Goal: Find specific page/section: Find specific page/section

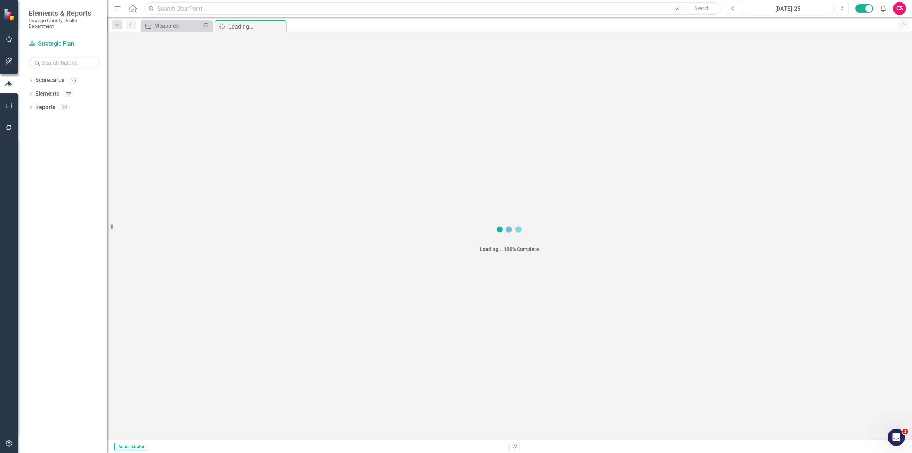
click at [191, 8] on input "text" at bounding box center [432, 8] width 577 height 12
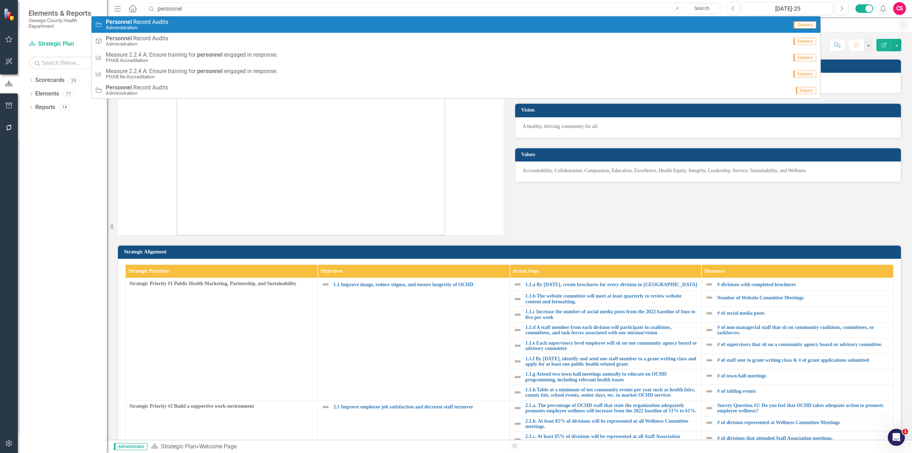
type input "personnel"
click at [139, 24] on span "Personnel R e c o r d A u d i t s" at bounding box center [137, 22] width 62 height 6
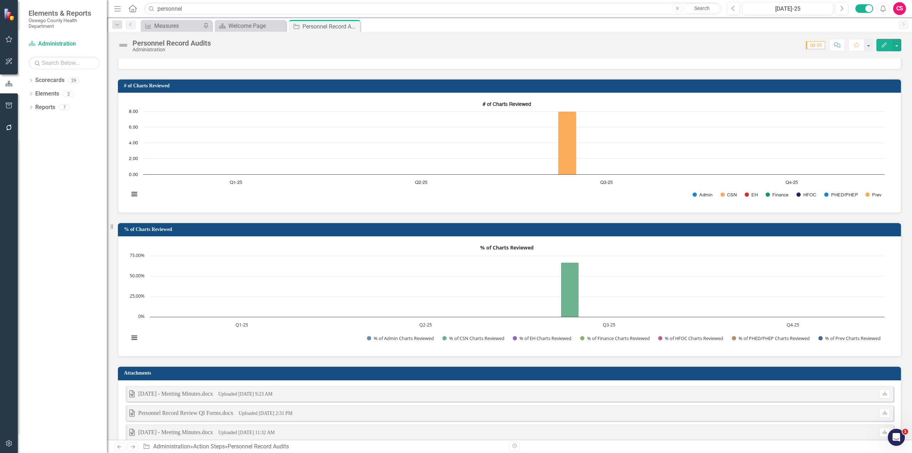
scroll to position [525, 0]
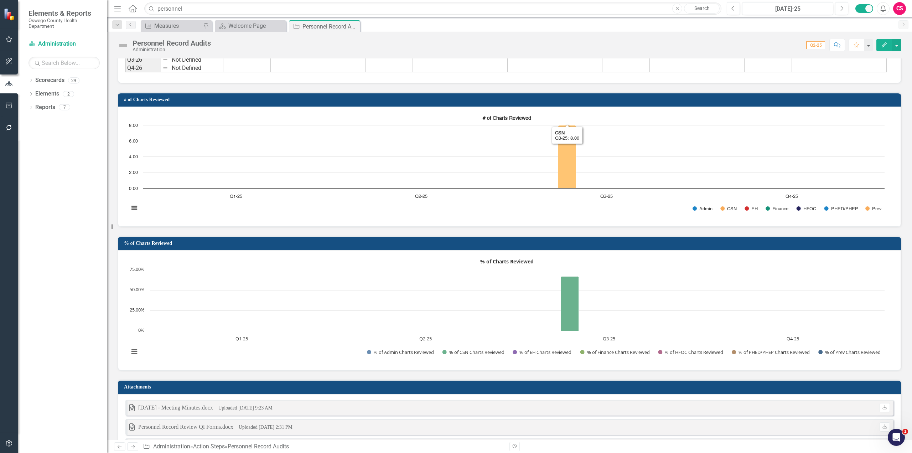
click at [505, 144] on rect "Interactive chart" at bounding box center [506, 165] width 763 height 107
click at [501, 158] on rect "Interactive chart" at bounding box center [506, 165] width 763 height 107
click at [669, 161] on rect "Interactive chart" at bounding box center [506, 165] width 763 height 107
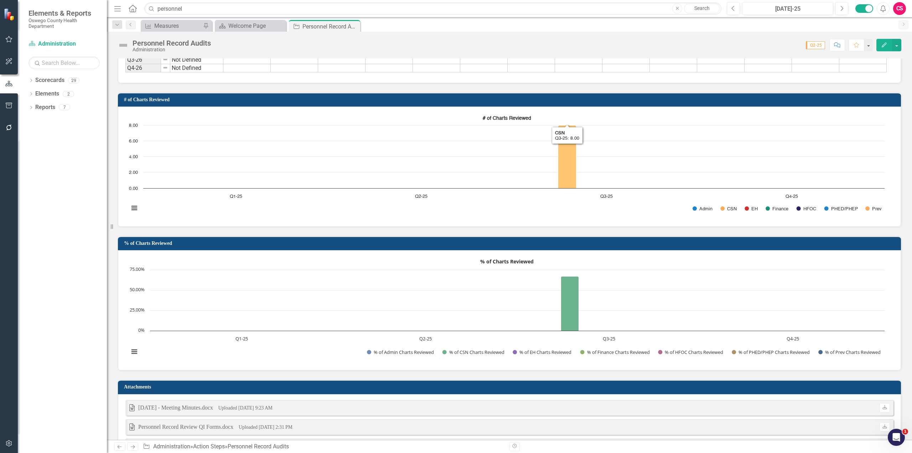
click at [669, 161] on rect "Interactive chart" at bounding box center [506, 165] width 763 height 107
click at [885, 44] on icon "Edit" at bounding box center [884, 44] width 6 height 5
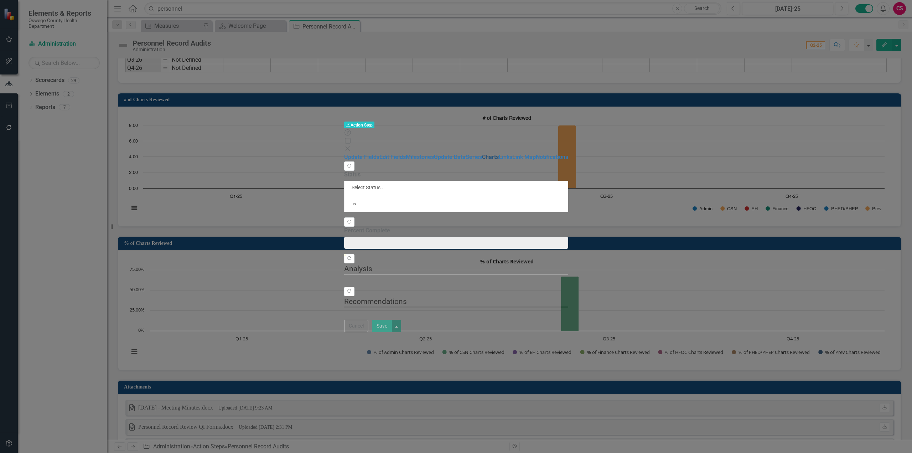
type input "0"
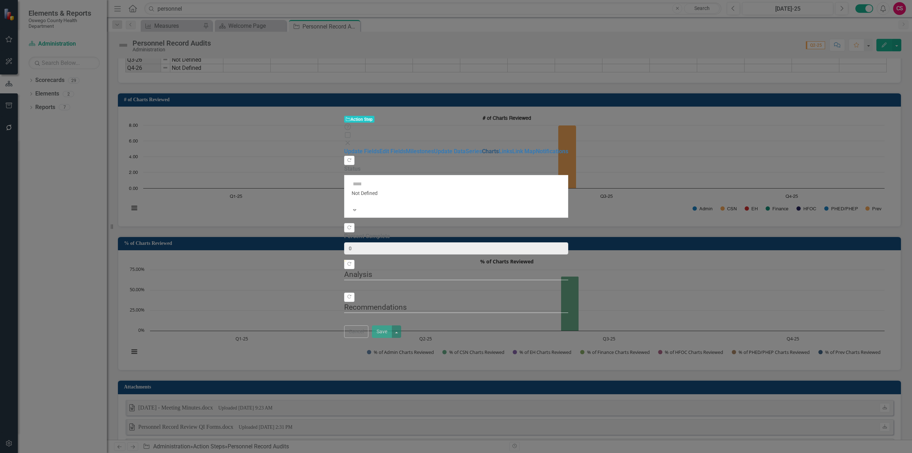
click at [482, 148] on link "Charts" at bounding box center [490, 151] width 17 height 7
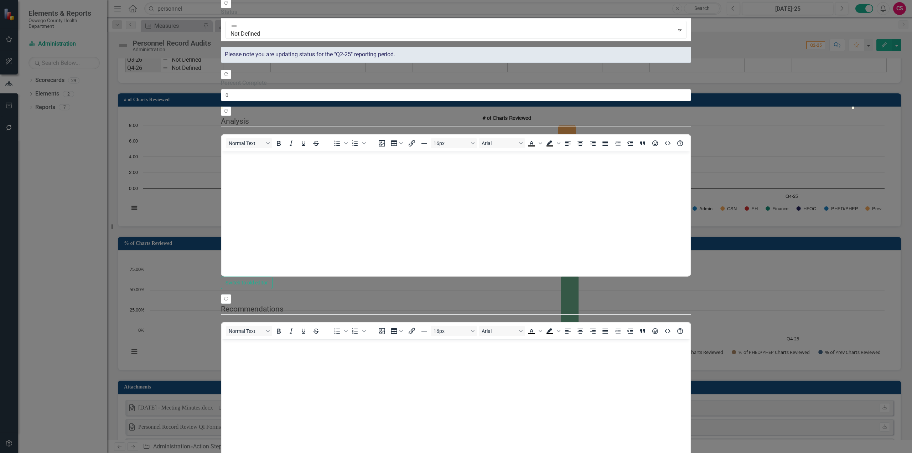
scroll to position [0, 0]
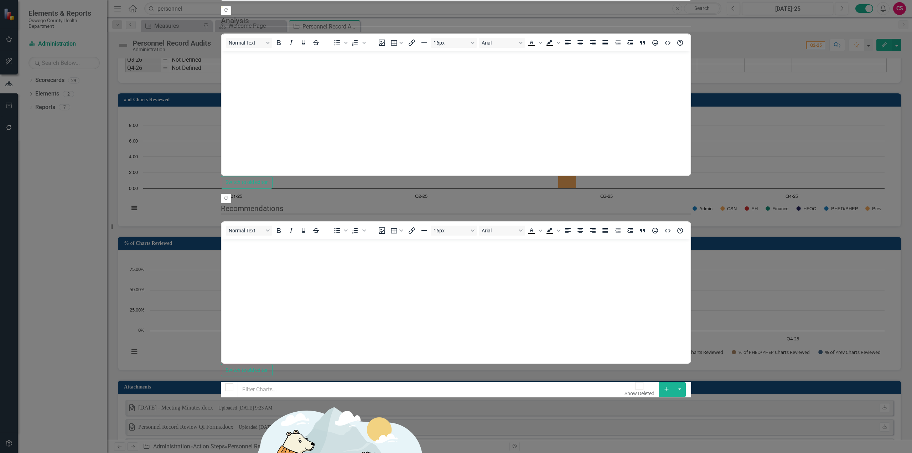
click at [864, 65] on link "Edit Edit Chart" at bounding box center [870, 62] width 56 height 13
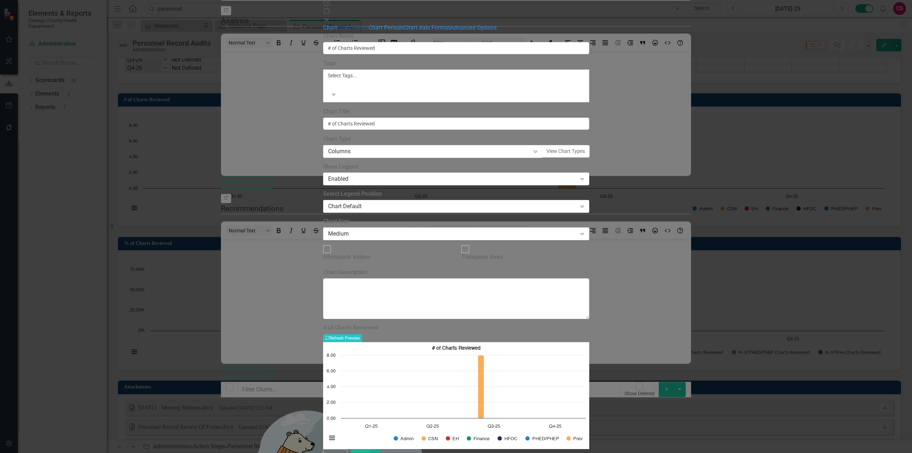
click at [337, 31] on link "Chart Series" at bounding box center [353, 27] width 32 height 7
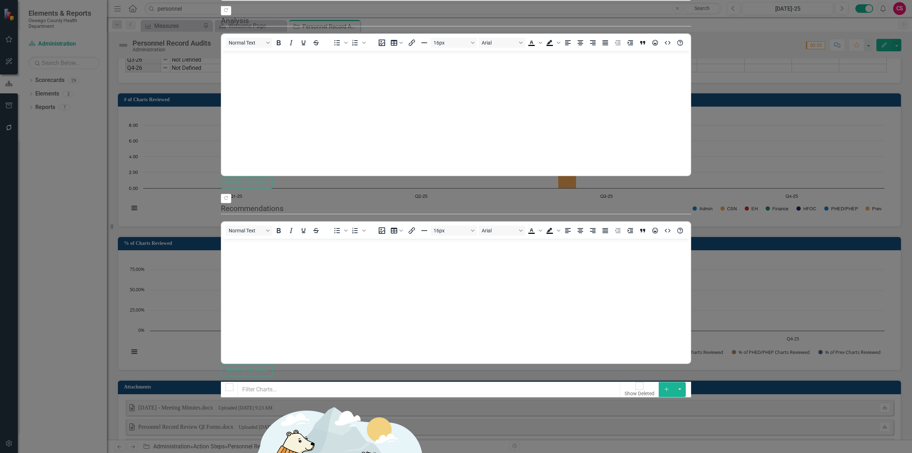
click at [880, 85] on link "Edit Edit Chart" at bounding box center [870, 85] width 56 height 13
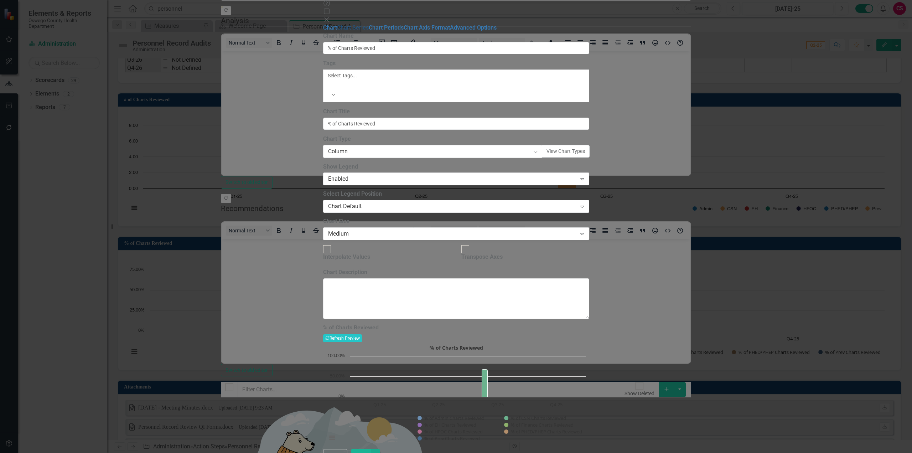
click at [337, 31] on link "Chart Series" at bounding box center [353, 27] width 32 height 7
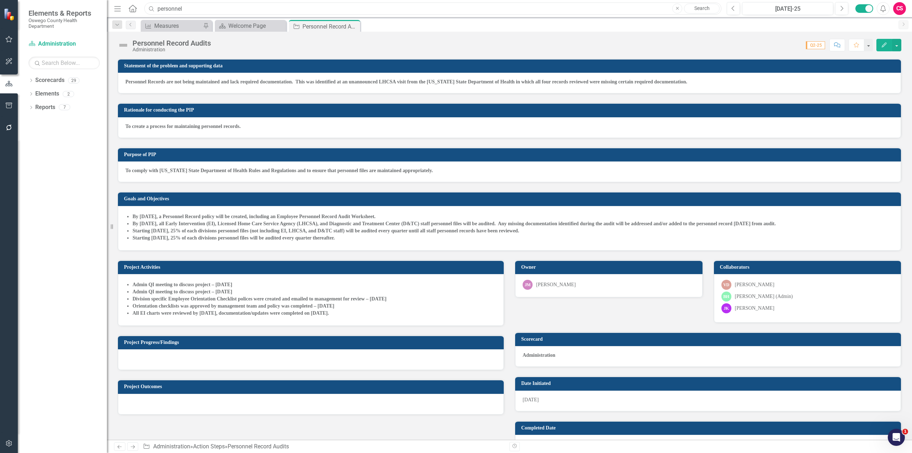
click at [195, 7] on input "personnel" at bounding box center [432, 8] width 577 height 12
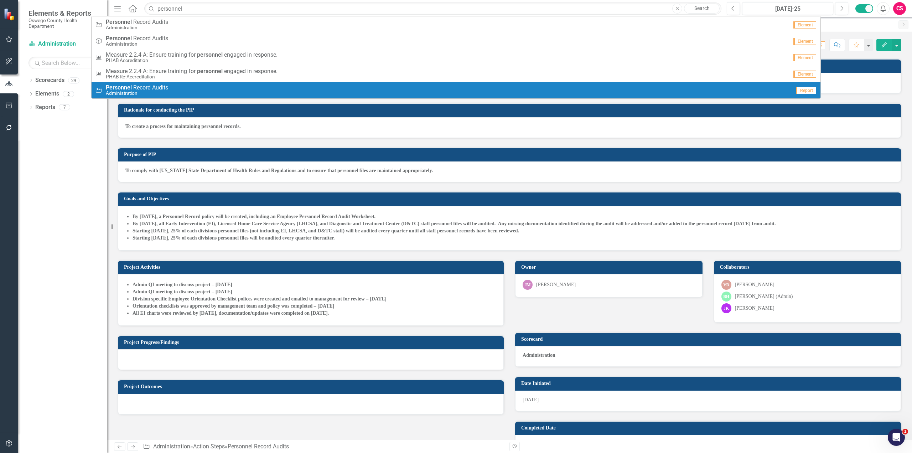
click at [155, 91] on small "Administration" at bounding box center [137, 92] width 62 height 5
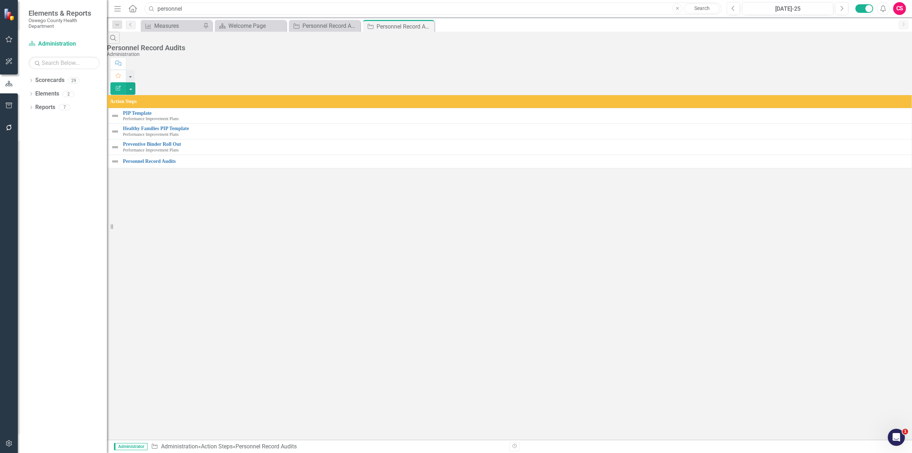
click at [198, 9] on input "personnel" at bounding box center [432, 8] width 577 height 12
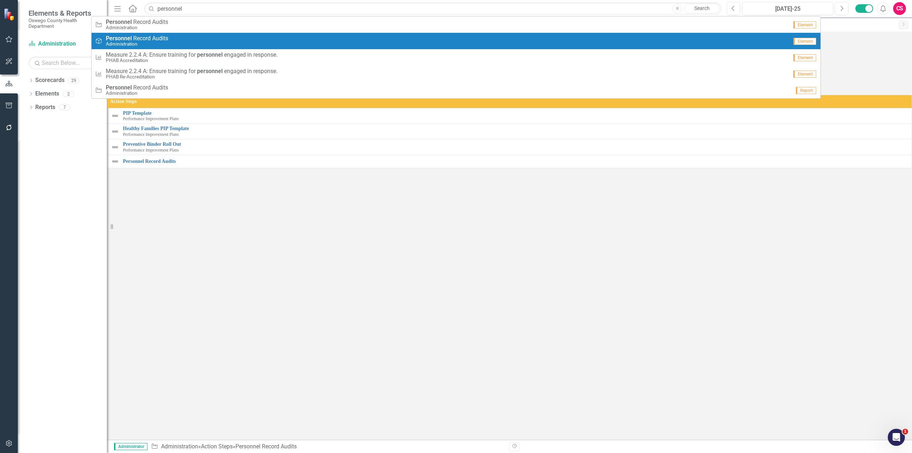
click at [188, 45] on div "Objective Personnel R e c o r d A u d i t s Administration" at bounding box center [441, 41] width 693 height 12
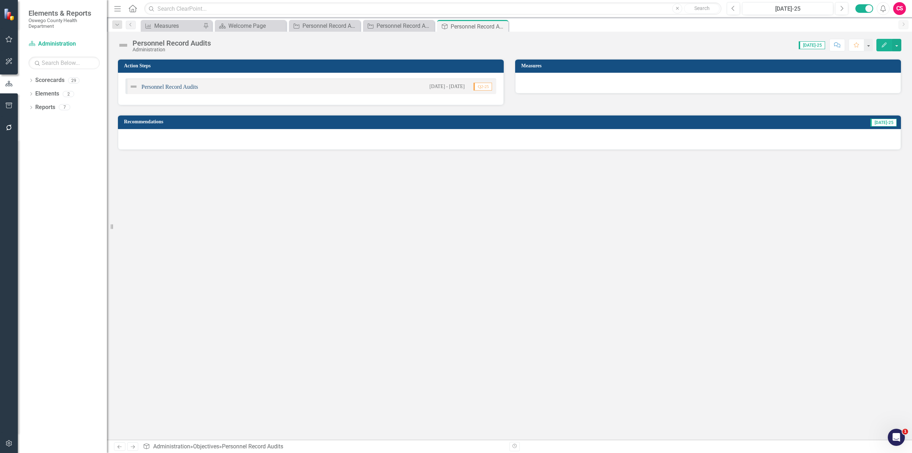
click at [177, 85] on link "Personnel Record Audits" at bounding box center [169, 87] width 57 height 6
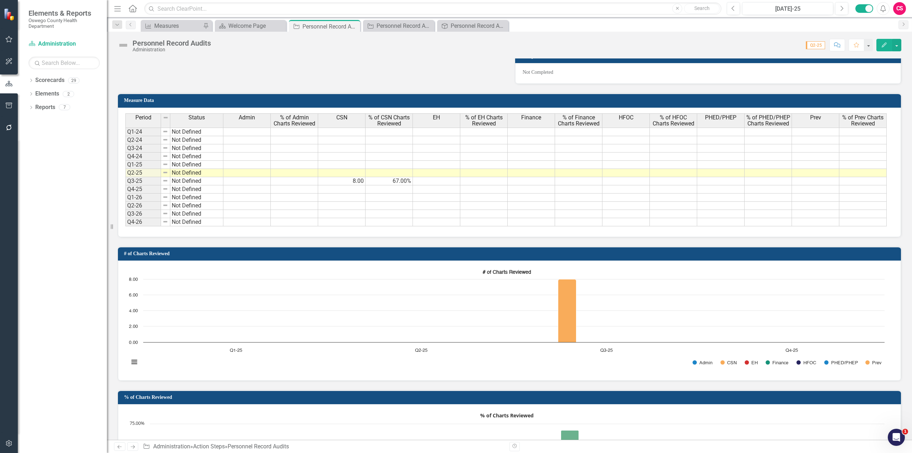
scroll to position [356, 0]
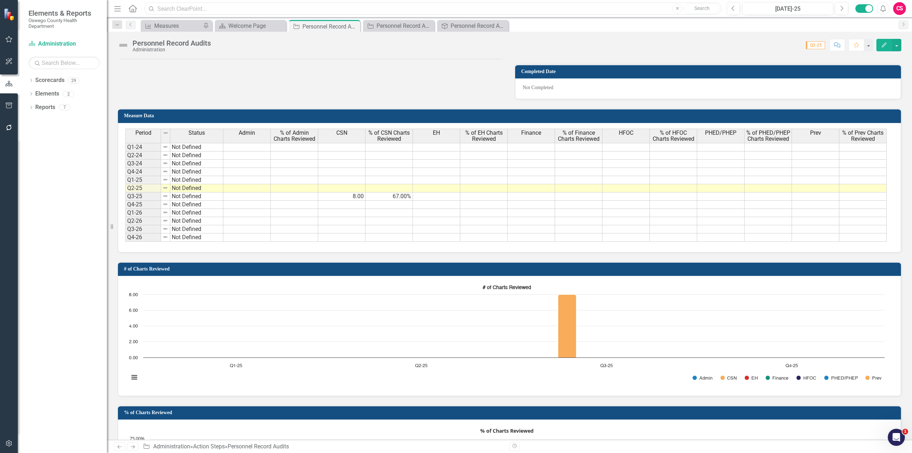
click at [247, 9] on input "text" at bounding box center [432, 8] width 577 height 12
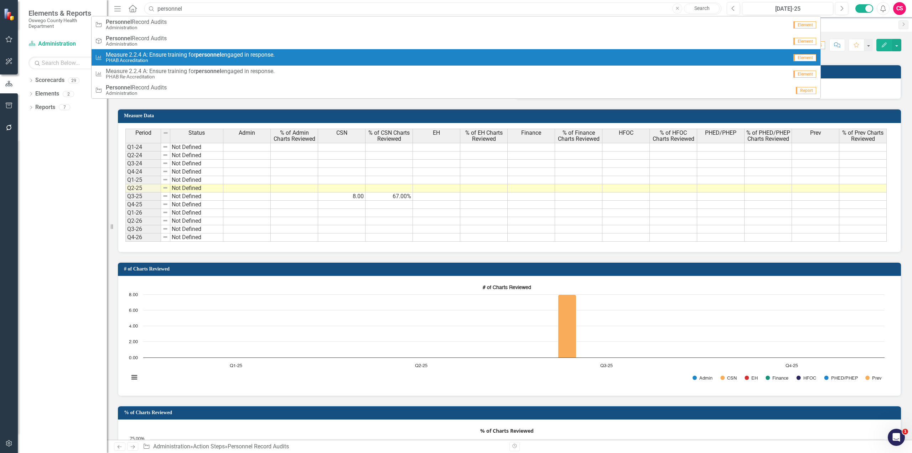
type input "personnel"
click at [212, 57] on strong "personnel" at bounding box center [209, 54] width 26 height 7
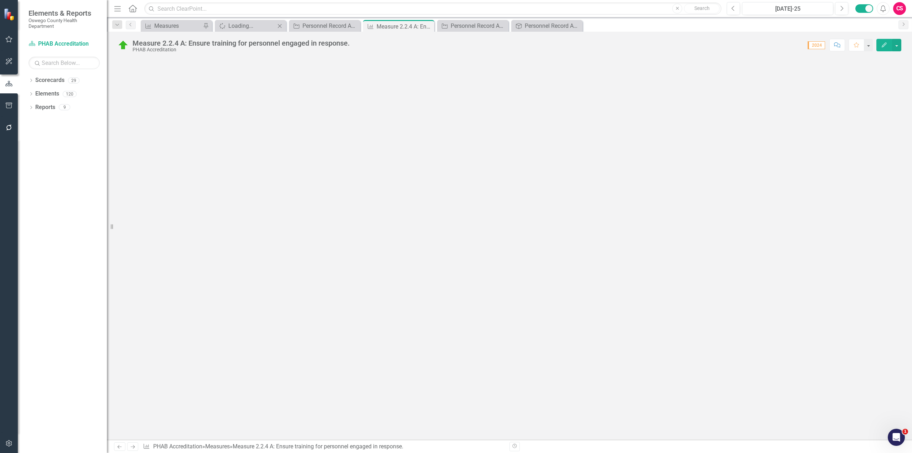
click at [280, 26] on icon "Close" at bounding box center [279, 26] width 7 height 6
click at [270, 28] on div "Personnel Record Audits" at bounding box center [251, 25] width 47 height 9
